Goal: Check status: Check status

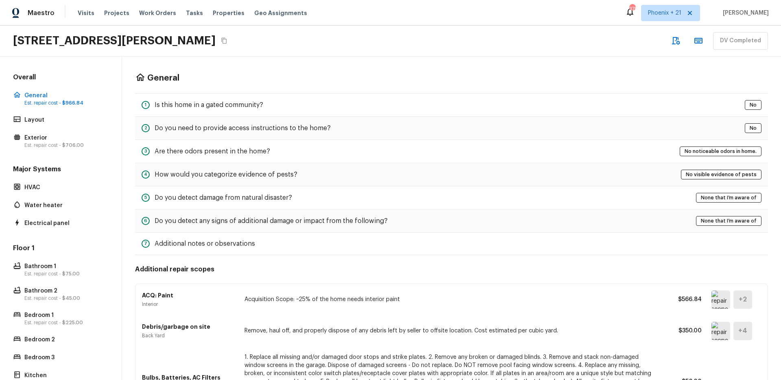
click at [440, 13] on div "Maestro Visits Projects Work Orders Tasks Properties Geo Assignments 379 Phoeni…" at bounding box center [390, 13] width 781 height 26
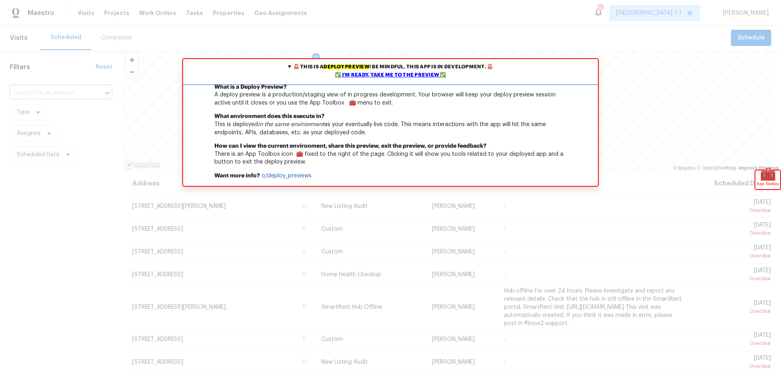
click at [394, 74] on div "✅ I'm ready, take me to the preview ✅" at bounding box center [390, 75] width 411 height 8
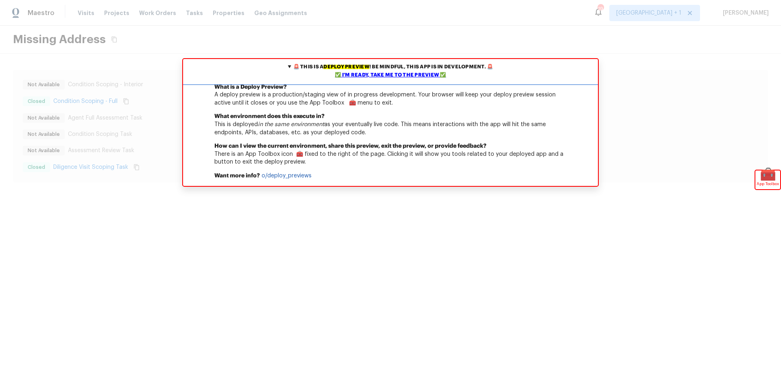
click at [366, 74] on div "✅ I'm ready, take me to the preview ✅" at bounding box center [390, 75] width 411 height 8
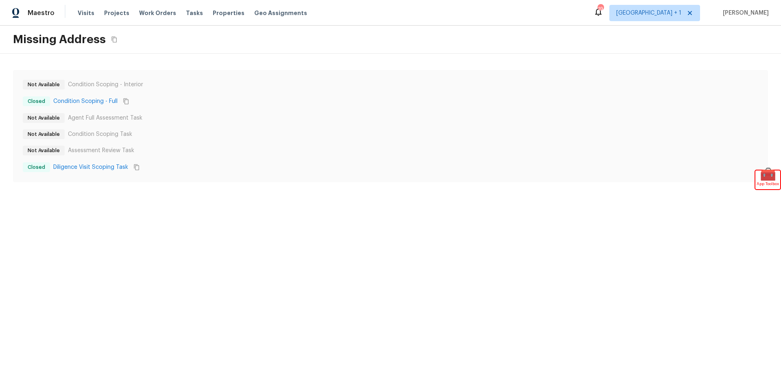
click at [153, 34] on div "Missing Address" at bounding box center [390, 40] width 781 height 28
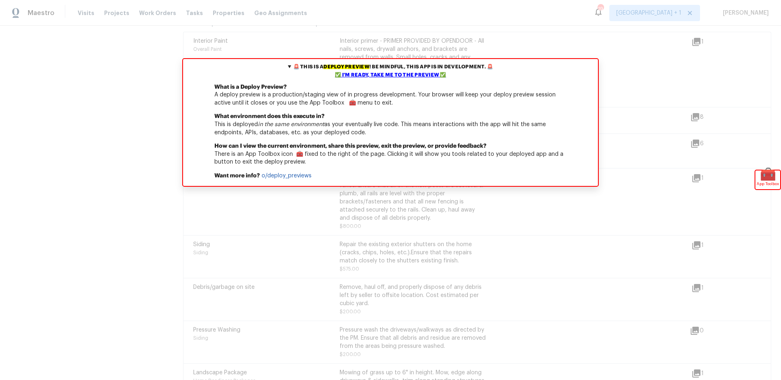
scroll to position [1066, 0]
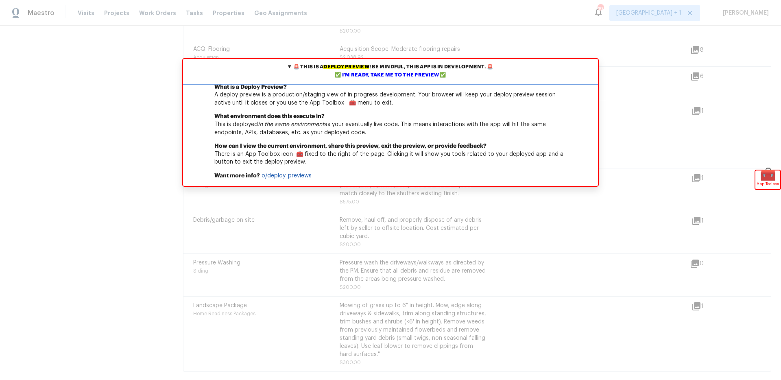
click at [400, 72] on div "✅ I'm ready, take me to the preview ✅" at bounding box center [390, 75] width 411 height 8
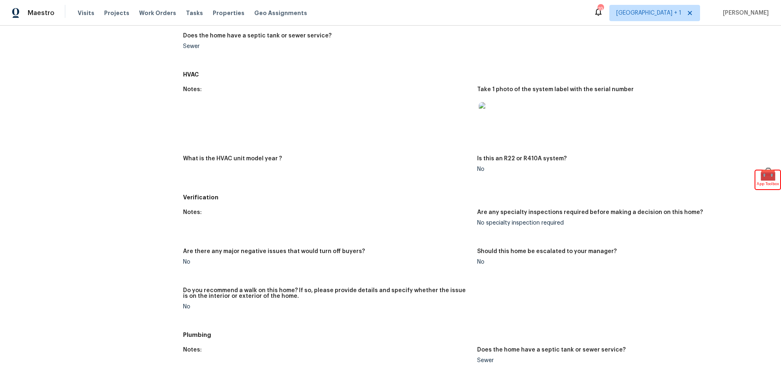
scroll to position [0, 0]
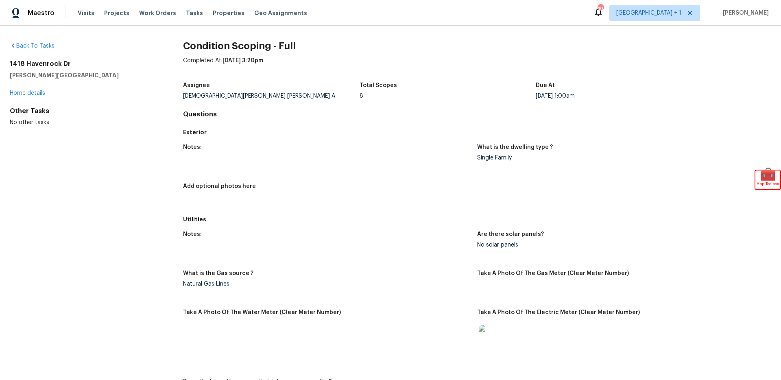
click at [405, 20] on div "Maestro Visits Projects Work Orders Tasks Properties Geo Assignments 19 Los Ang…" at bounding box center [390, 13] width 781 height 26
click at [332, 13] on div "Maestro Visits Projects Work Orders Tasks Properties Geo Assignments 19 Los Ang…" at bounding box center [390, 13] width 781 height 26
drag, startPoint x: 10, startPoint y: 62, endPoint x: 91, endPoint y: 67, distance: 81.0
click at [91, 67] on h2 "1418 Havenrock Dr" at bounding box center [83, 64] width 147 height 8
copy h2 "1418 Havenrock Dr"
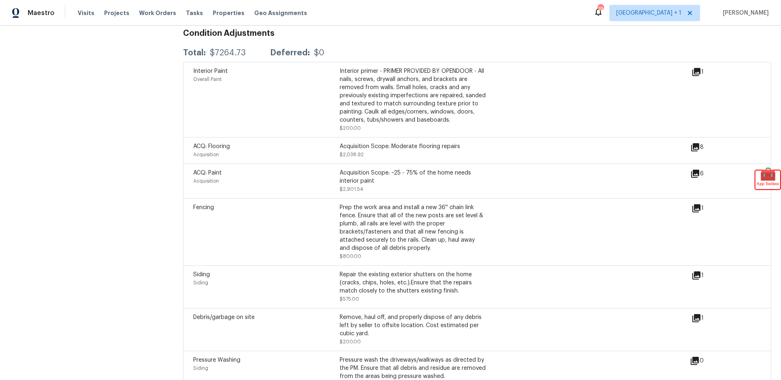
scroll to position [961, 0]
click at [238, 86] on div "Interior Paint Overall Paint" at bounding box center [266, 100] width 146 height 65
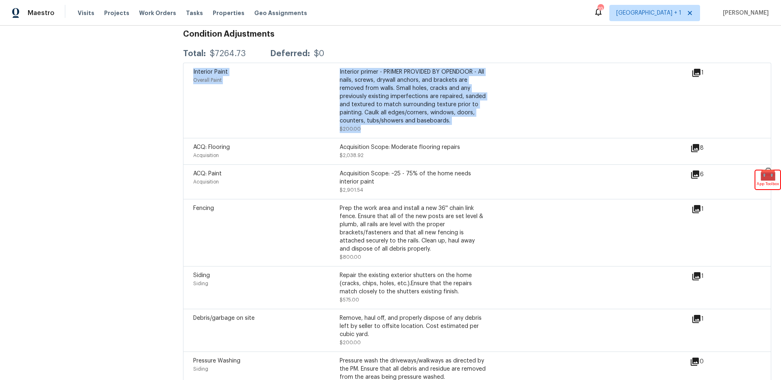
drag, startPoint x: 192, startPoint y: 70, endPoint x: 407, endPoint y: 128, distance: 222.4
click at [405, 126] on div "Interior Paint Overall Paint Interior primer - PRIMER PROVIDED BY OPENDOOR - Al…" at bounding box center [477, 100] width 588 height 75
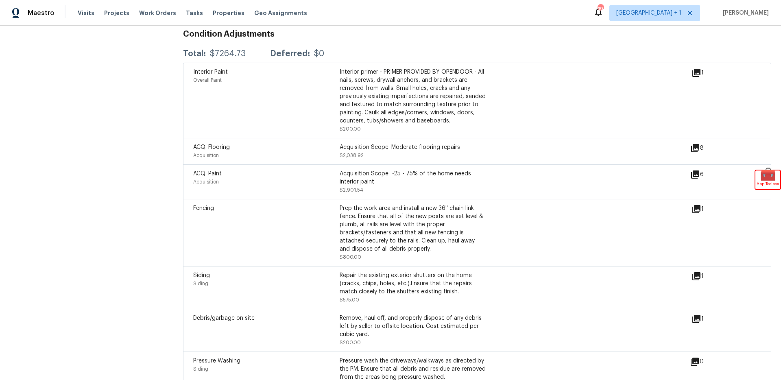
click at [329, 129] on div "Interior Paint Overall Paint" at bounding box center [266, 100] width 146 height 65
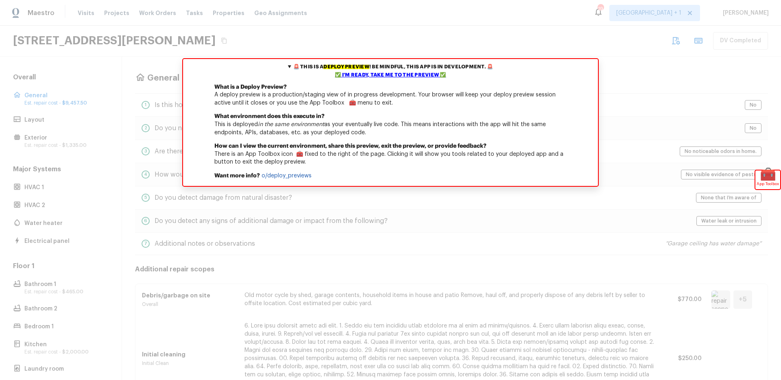
scroll to position [290, 0]
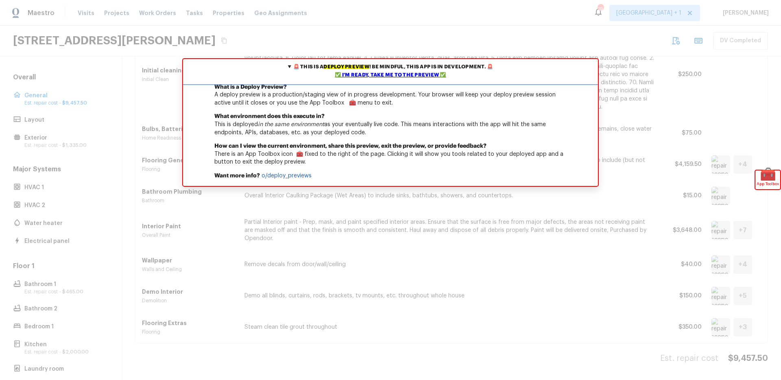
click at [403, 72] on div "✅ I'm ready, take me to the preview ✅" at bounding box center [390, 75] width 411 height 8
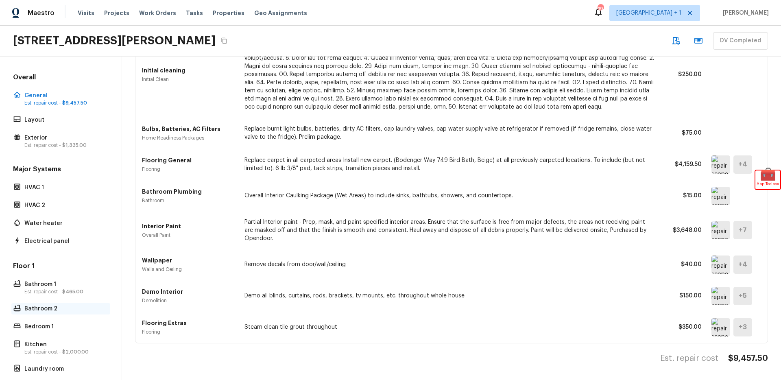
scroll to position [259, 0]
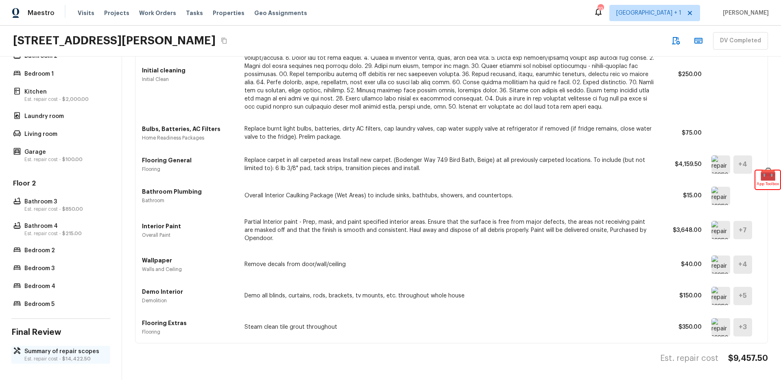
click at [52, 355] on p "Est. repair cost - $14,422.50" at bounding box center [64, 358] width 81 height 7
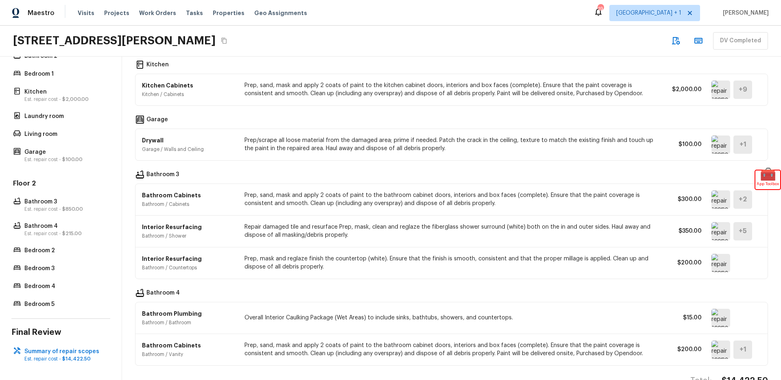
scroll to position [564, 0]
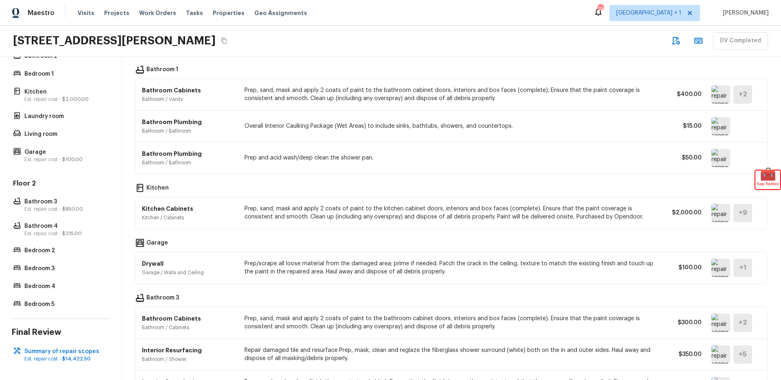
click at [711, 209] on img at bounding box center [720, 213] width 19 height 18
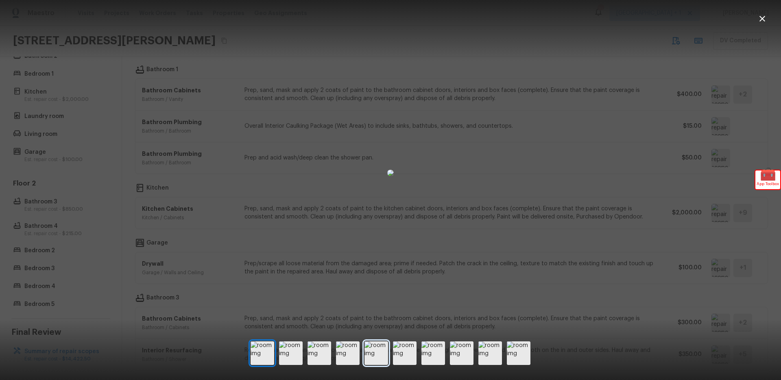
drag, startPoint x: 371, startPoint y: 361, endPoint x: 376, endPoint y: 360, distance: 4.9
click at [371, 361] on img at bounding box center [376, 353] width 24 height 24
click at [457, 358] on img at bounding box center [462, 353] width 24 height 24
click at [483, 357] on img at bounding box center [490, 353] width 24 height 24
click at [513, 357] on img at bounding box center [519, 353] width 24 height 24
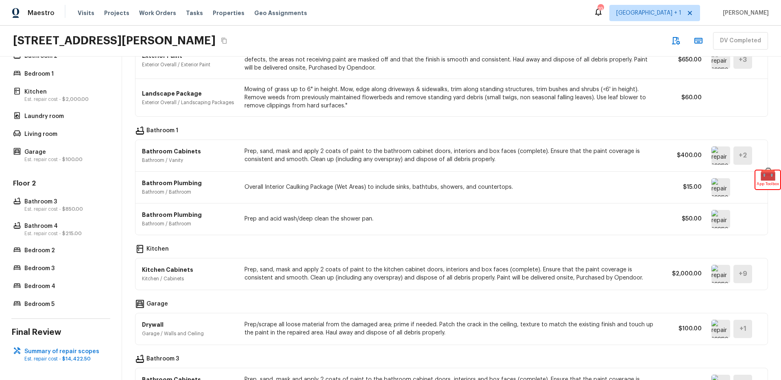
scroll to position [503, 0]
click at [711, 267] on img at bounding box center [720, 274] width 19 height 18
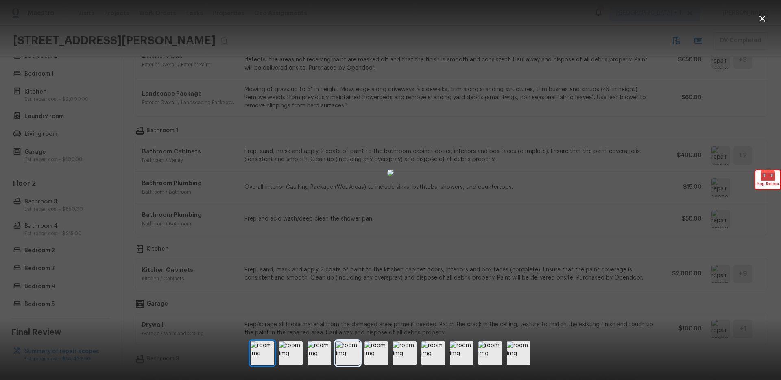
click at [352, 363] on img at bounding box center [348, 353] width 24 height 24
click at [380, 361] on img at bounding box center [376, 353] width 24 height 24
click at [408, 358] on img at bounding box center [405, 353] width 24 height 24
click at [428, 356] on img at bounding box center [433, 353] width 24 height 24
click at [456, 357] on img at bounding box center [462, 353] width 24 height 24
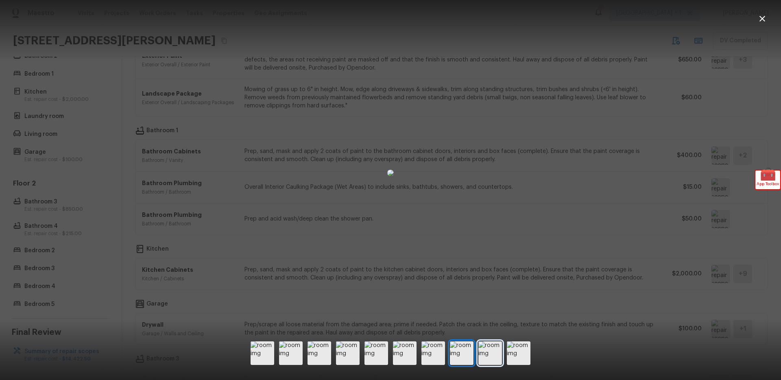
click at [501, 356] on img at bounding box center [490, 353] width 24 height 24
click at [523, 359] on img at bounding box center [519, 353] width 24 height 24
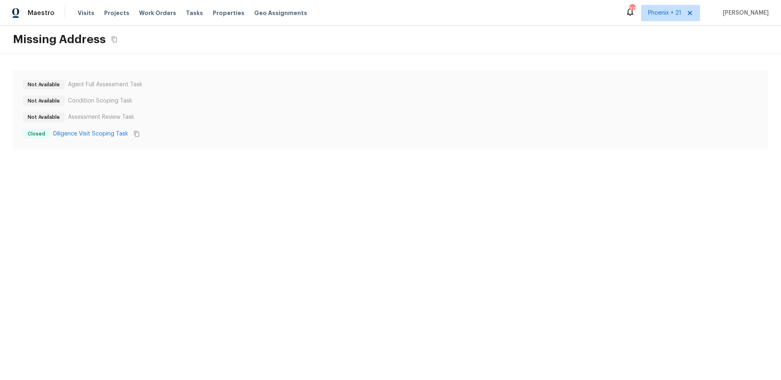
drag, startPoint x: 202, startPoint y: 185, endPoint x: 195, endPoint y: 181, distance: 7.6
click at [202, 165] on html "Maestro Visits Projects Work Orders Tasks Properties Geo Assignments 379 [GEOGR…" at bounding box center [390, 82] width 781 height 165
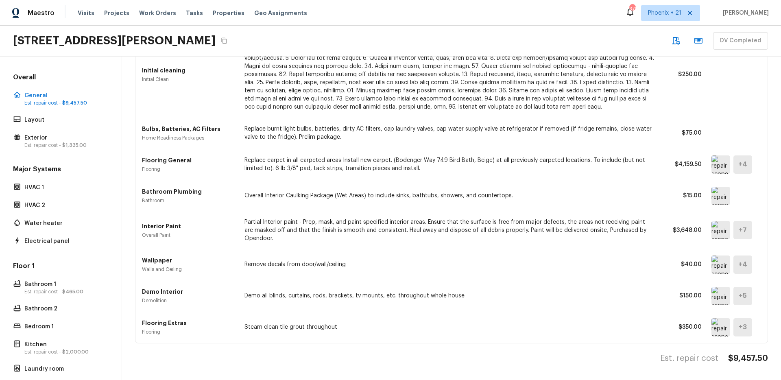
scroll to position [259, 0]
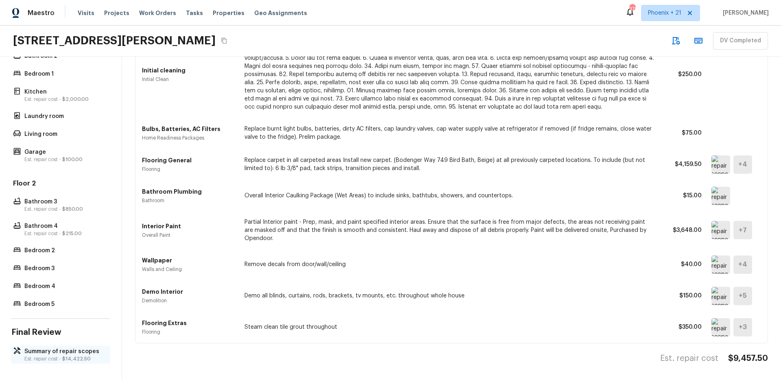
click at [68, 347] on p "Summary of repair scopes" at bounding box center [64, 351] width 81 height 8
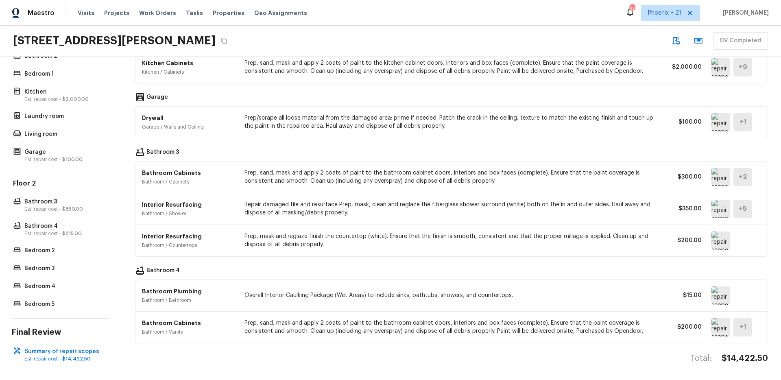
scroll to position [0, 0]
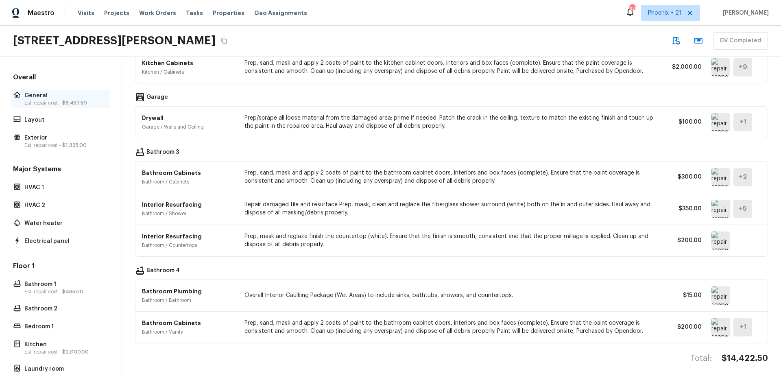
click at [46, 95] on p "General" at bounding box center [64, 95] width 81 height 8
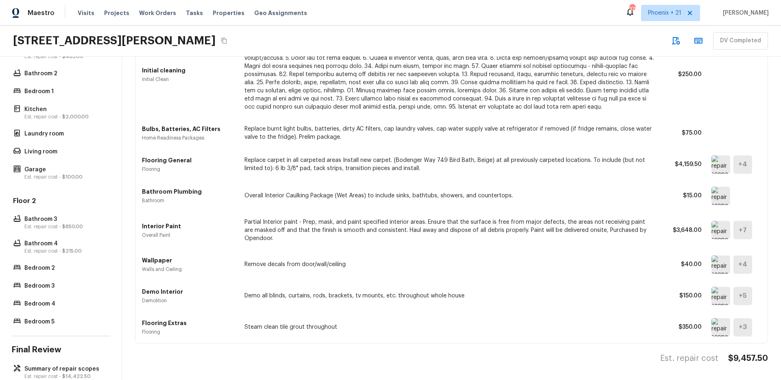
scroll to position [259, 0]
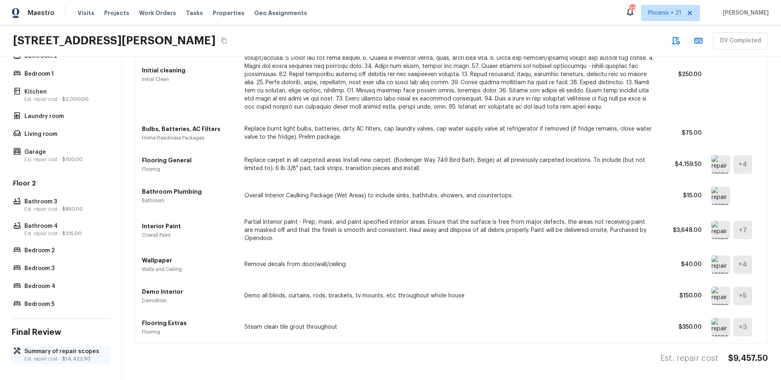
click at [52, 347] on p "Summary of repair scopes" at bounding box center [64, 351] width 81 height 8
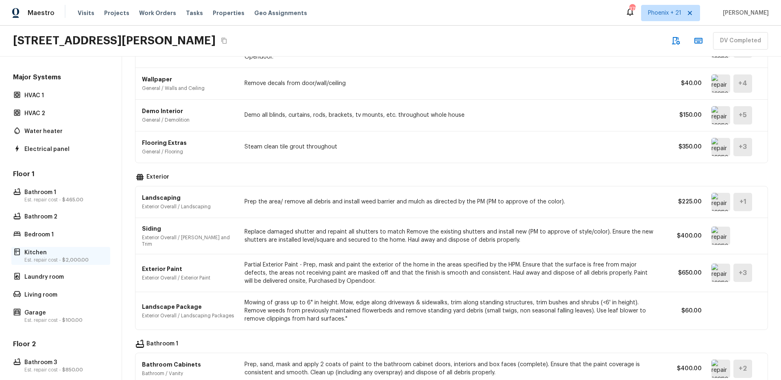
scroll to position [0, 0]
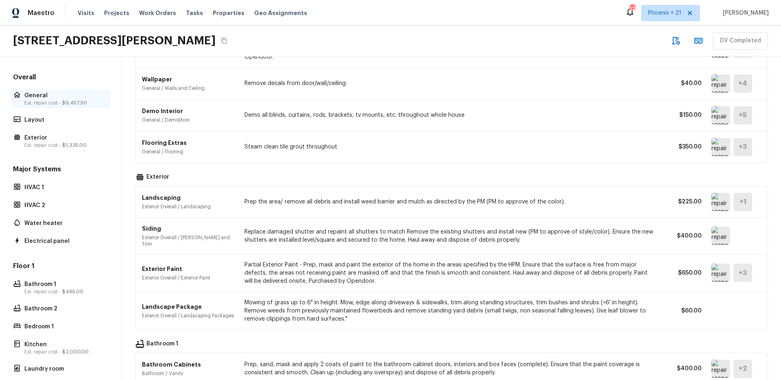
click at [43, 94] on p "General" at bounding box center [64, 95] width 81 height 8
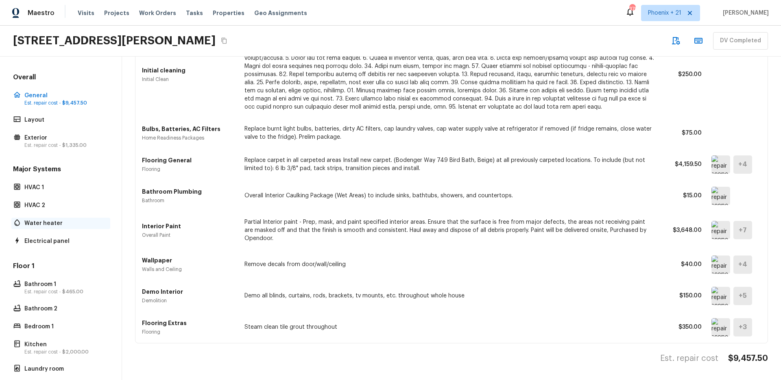
scroll to position [259, 0]
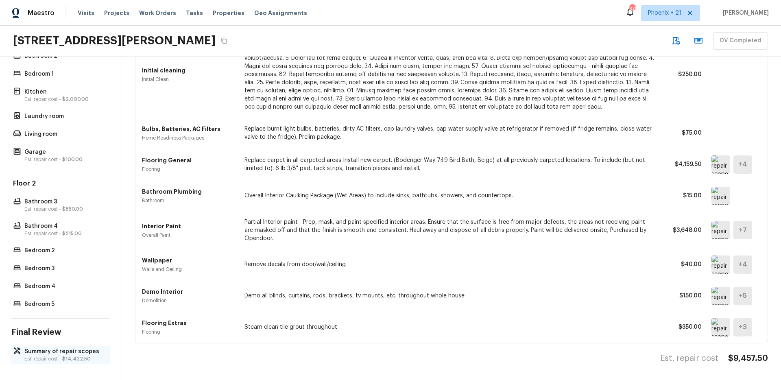
click at [33, 347] on p "Summary of repair scopes" at bounding box center [64, 351] width 81 height 8
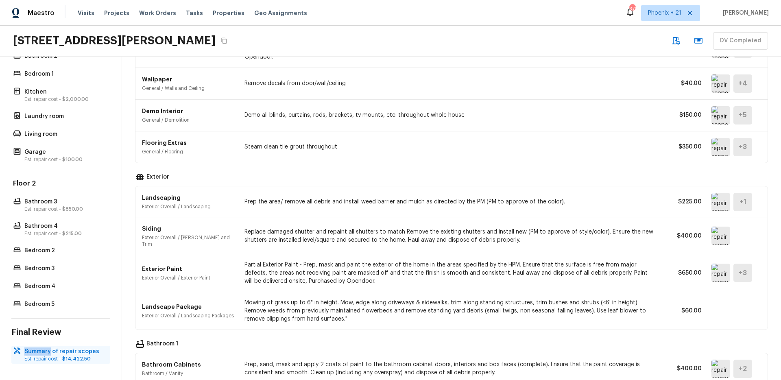
click at [33, 347] on p "Summary of repair scopes" at bounding box center [64, 351] width 81 height 8
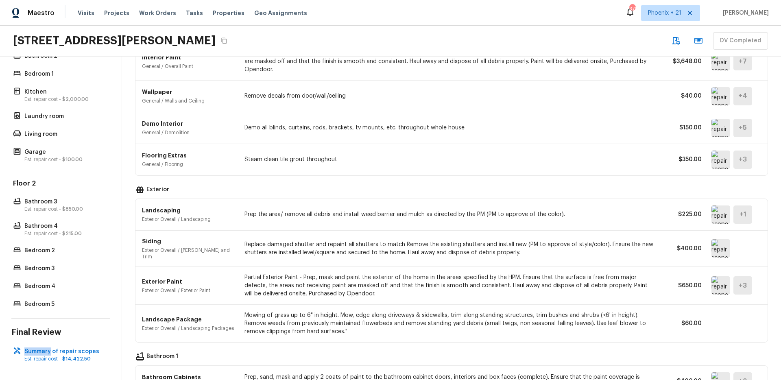
scroll to position [0, 0]
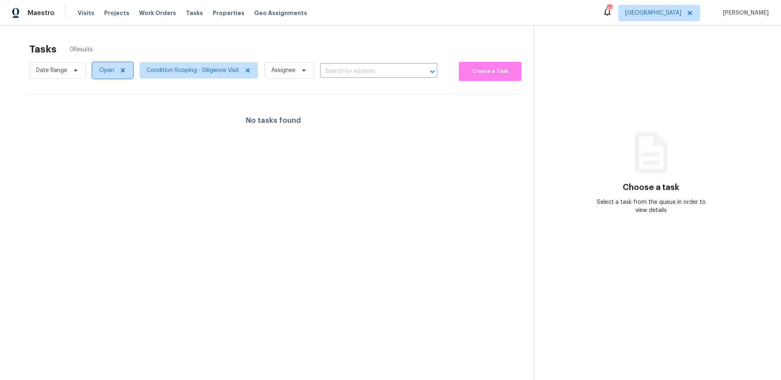
click at [113, 71] on span "Open" at bounding box center [106, 70] width 15 height 8
drag, startPoint x: 98, startPoint y: 107, endPoint x: 99, endPoint y: 93, distance: 14.2
click at [98, 107] on span at bounding box center [100, 104] width 7 height 7
click at [98, 106] on input "Closed" at bounding box center [99, 103] width 5 height 5
checkbox input "true"
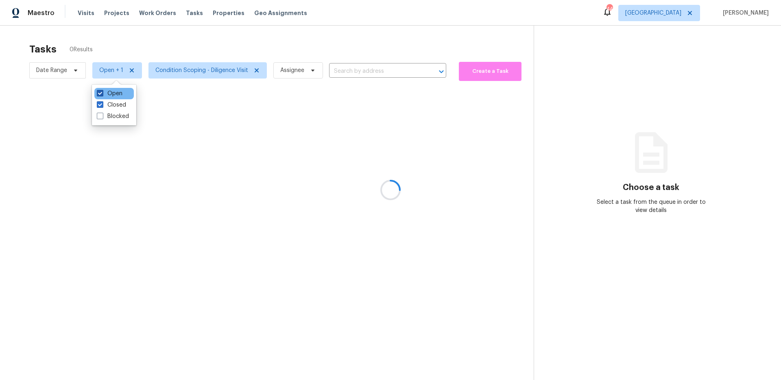
click at [99, 91] on span at bounding box center [100, 93] width 7 height 7
click at [99, 91] on input "Open" at bounding box center [99, 91] width 5 height 5
checkbox input "false"
click at [232, 33] on div at bounding box center [390, 190] width 781 height 380
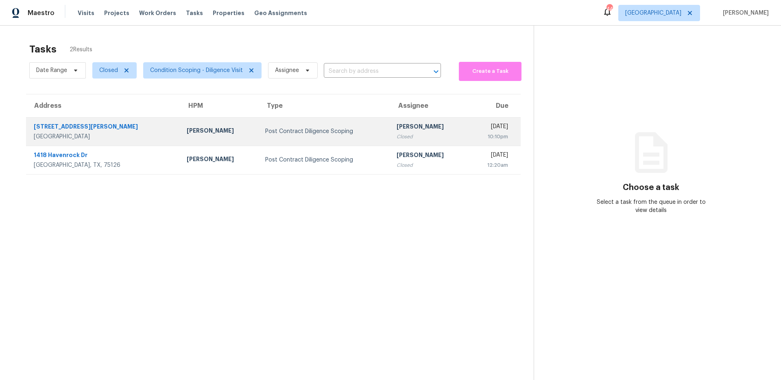
click at [71, 123] on div "3132 Rockwell Ln" at bounding box center [104, 127] width 140 height 10
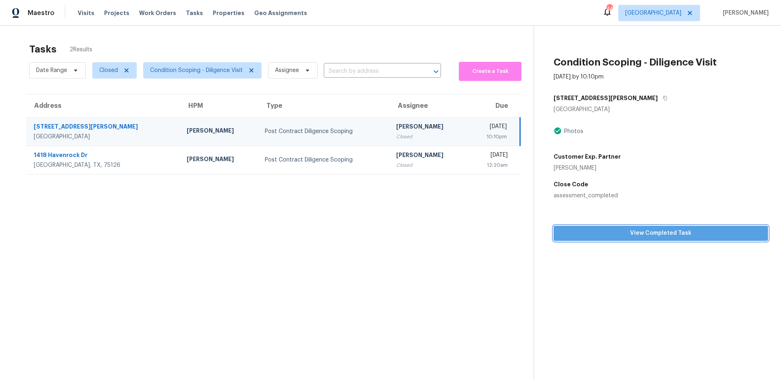
click at [621, 237] on span "View Completed Task" at bounding box center [660, 233] width 201 height 10
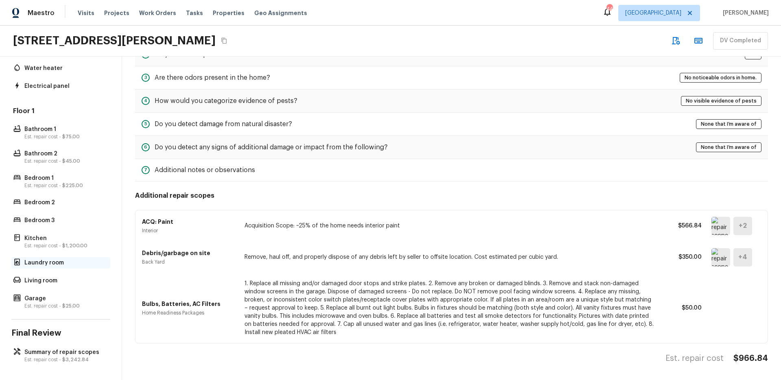
scroll to position [144, 0]
click at [54, 355] on p "Est. repair cost - $3,242.84" at bounding box center [64, 358] width 81 height 7
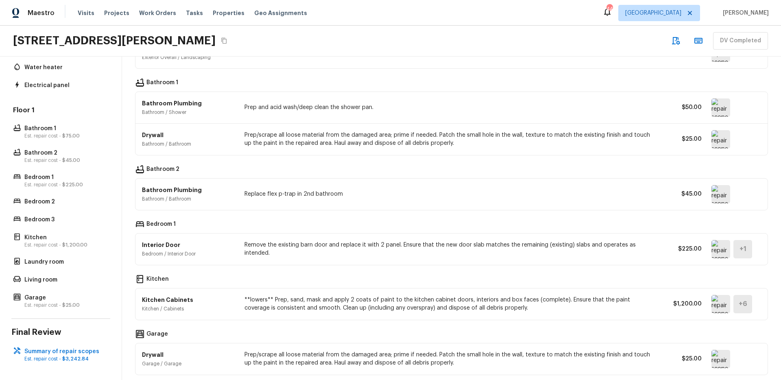
scroll to position [378, 0]
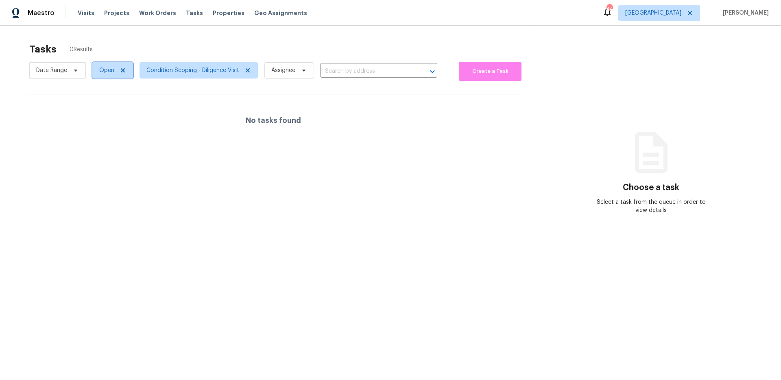
click at [125, 69] on icon at bounding box center [123, 70] width 7 height 7
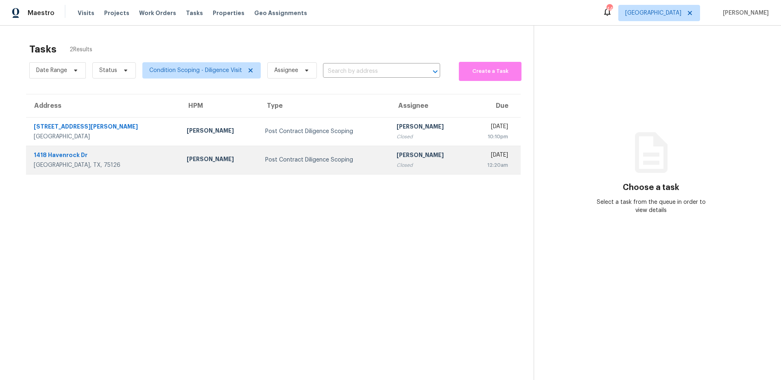
click at [68, 155] on div "1418 Havenrock Dr" at bounding box center [104, 156] width 140 height 10
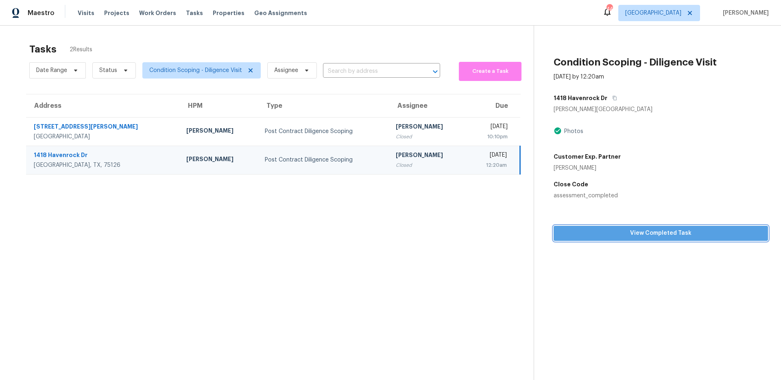
click at [617, 239] on button "View Completed Task" at bounding box center [660, 233] width 214 height 15
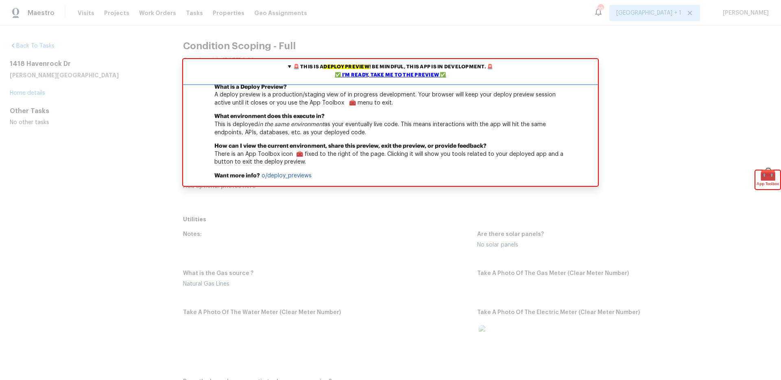
click at [362, 74] on div "✅ I'm ready, take me to the preview ✅" at bounding box center [390, 75] width 411 height 8
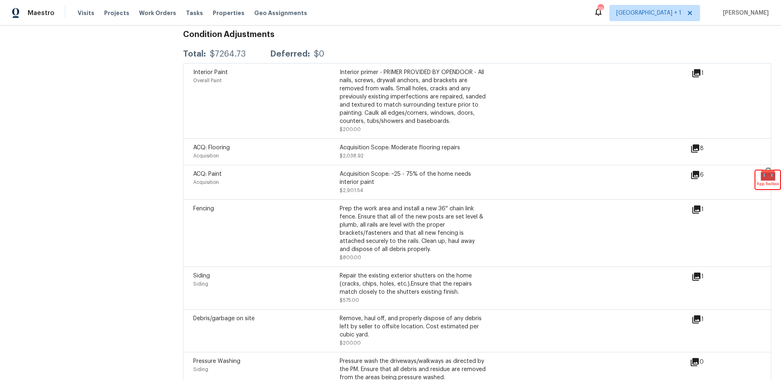
scroll to position [671, 0]
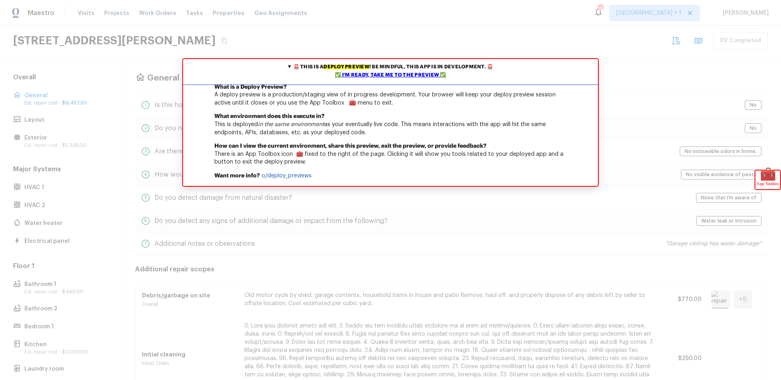
click at [379, 74] on div "✅ I'm ready, take me to the preview ✅" at bounding box center [390, 75] width 411 height 8
